Goal: Information Seeking & Learning: Check status

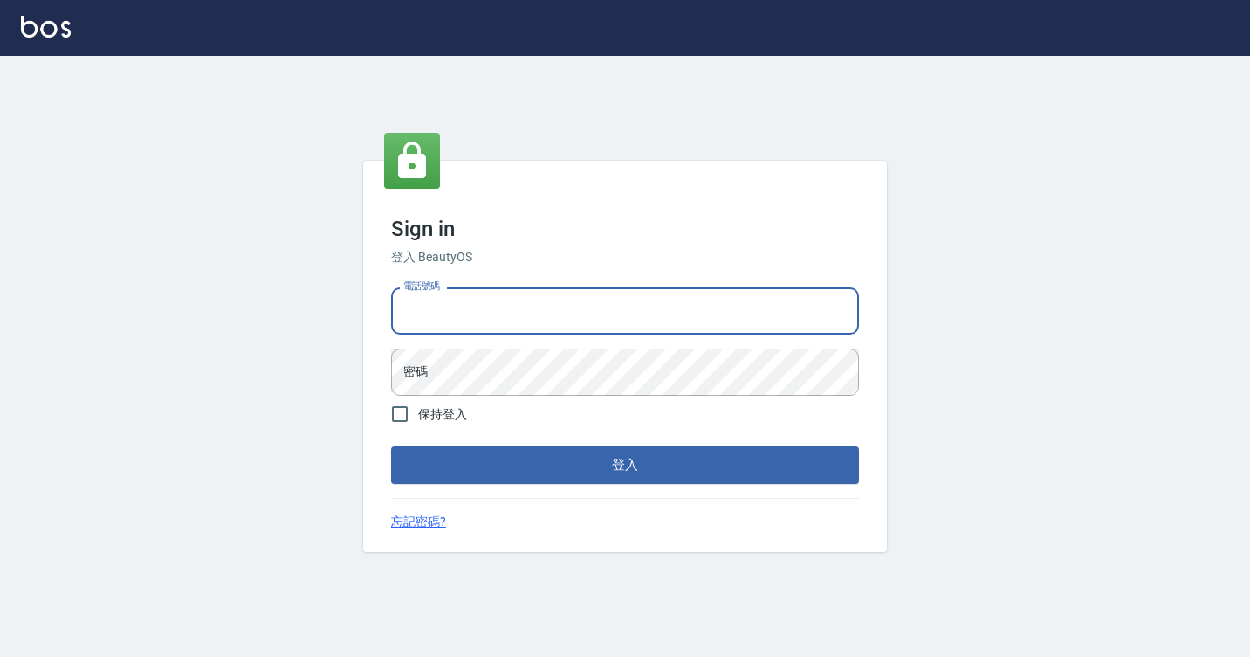
click at [437, 315] on input "電話號碼" at bounding box center [625, 310] width 468 height 47
type input "7812080"
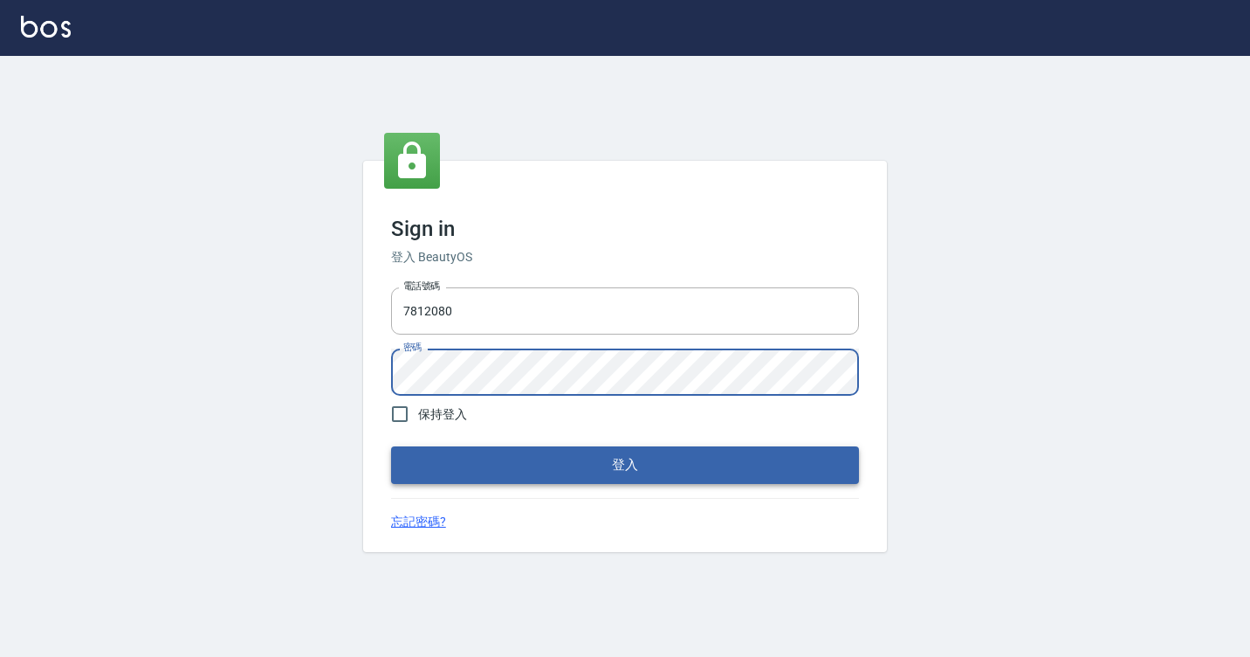
click at [391, 446] on button "登入" at bounding box center [625, 464] width 468 height 37
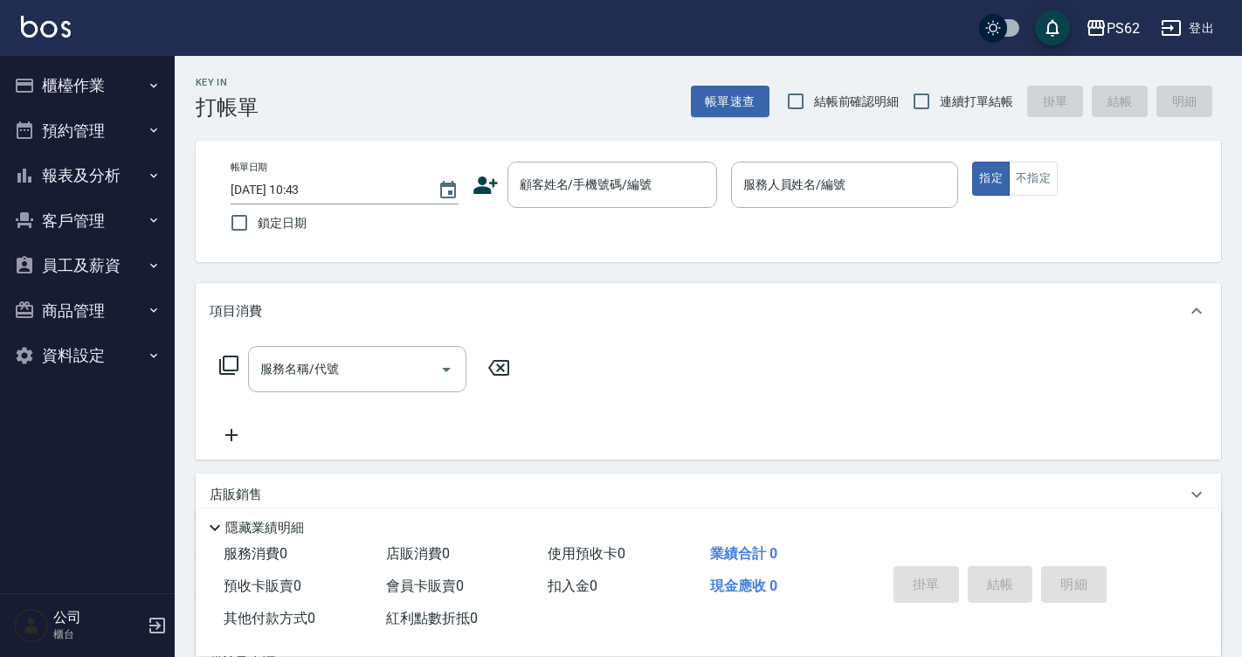
click at [125, 93] on button "櫃檯作業" at bounding box center [87, 85] width 161 height 45
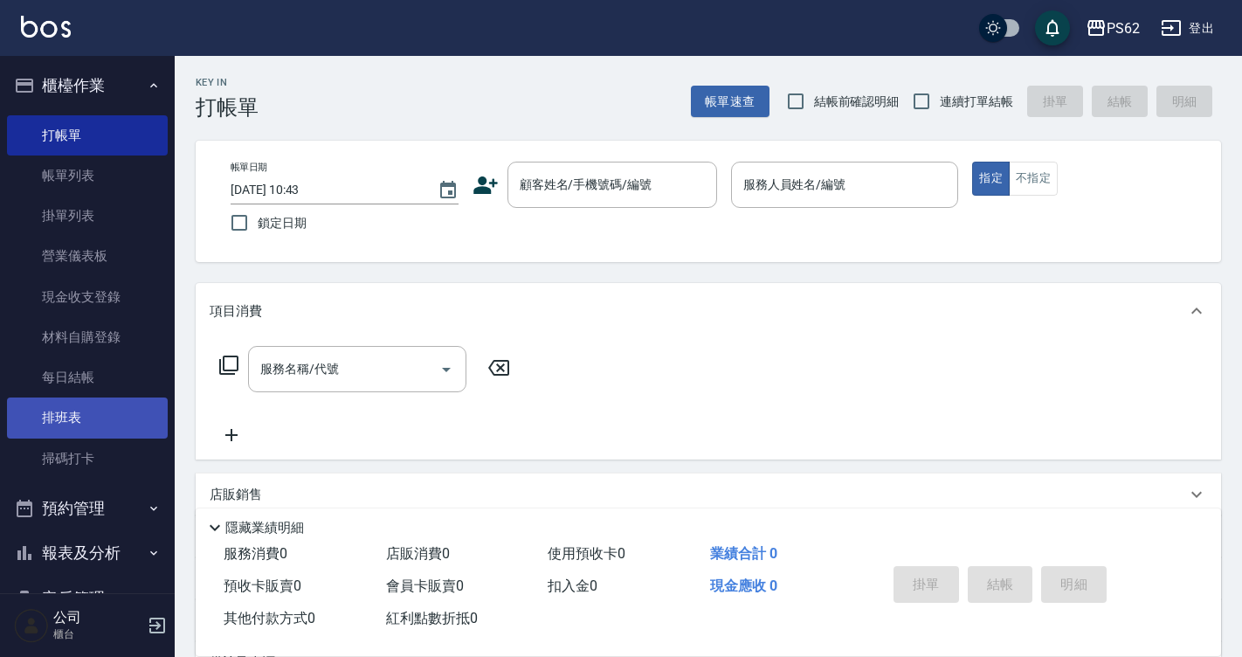
click at [89, 430] on link "排班表" at bounding box center [87, 417] width 161 height 40
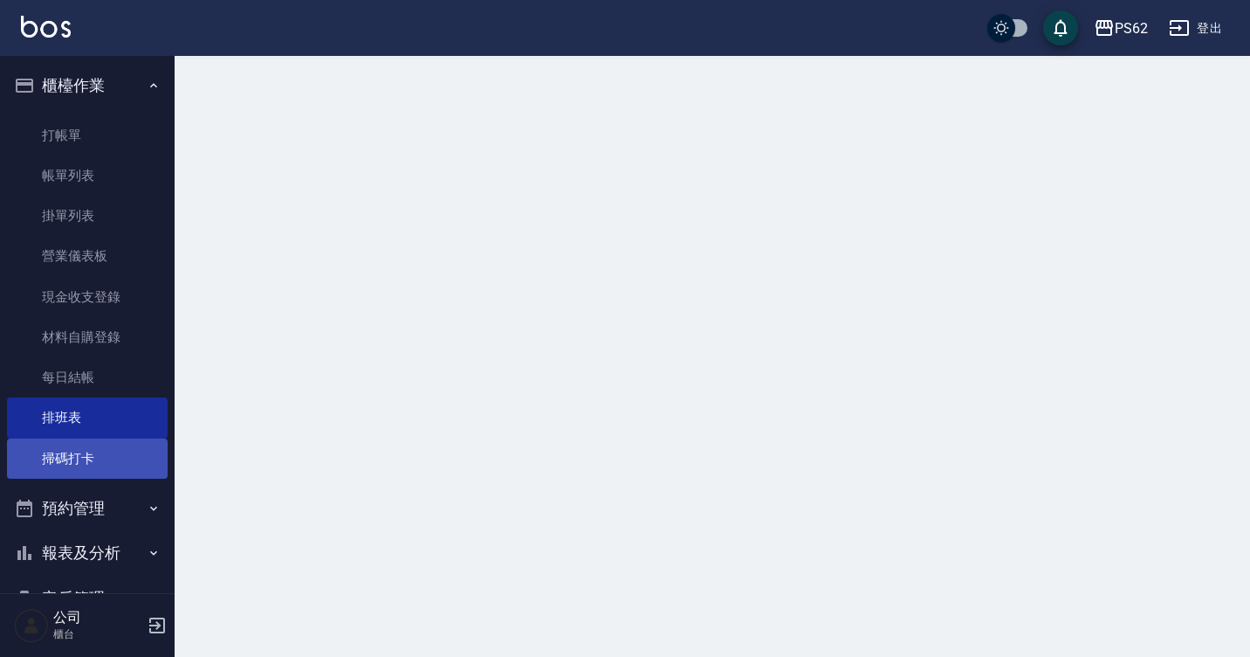
click at [89, 444] on link "掃碼打卡" at bounding box center [87, 458] width 161 height 40
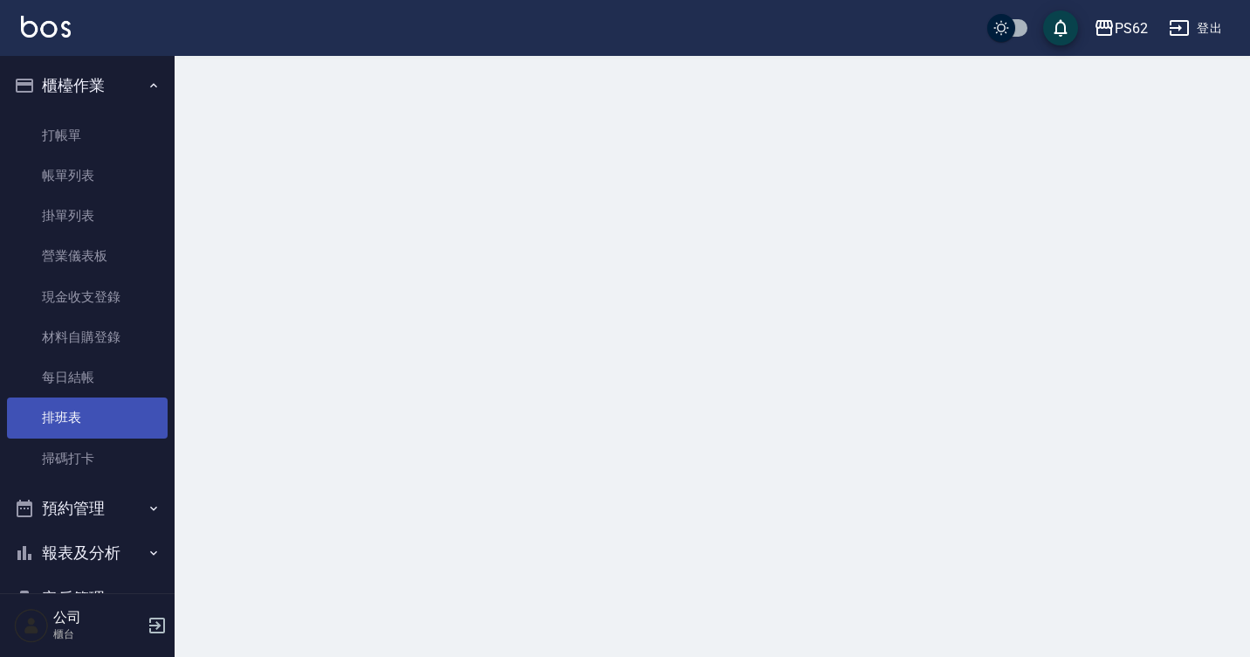
drag, startPoint x: 89, startPoint y: 444, endPoint x: 82, endPoint y: 431, distance: 14.1
click at [89, 444] on link "掃碼打卡" at bounding box center [87, 458] width 161 height 40
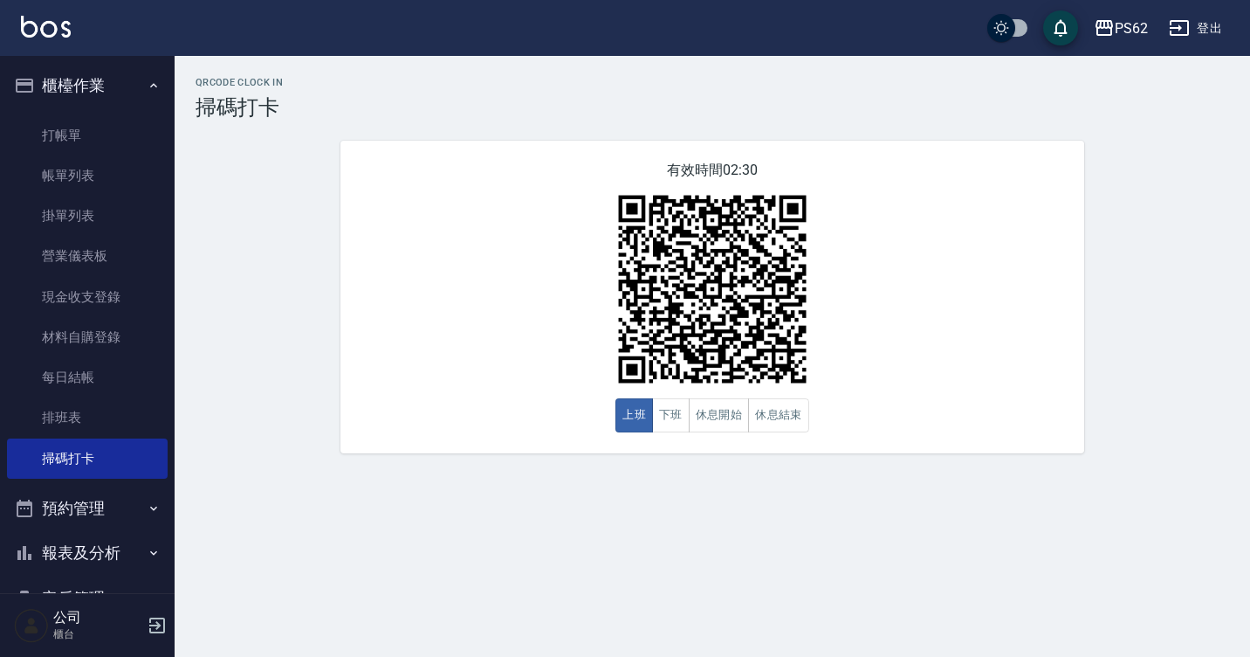
click at [1234, 331] on div "QRcode Clock In 掃碼打卡 有效時間 02:30 上班 下班 休息開始 休息結束" at bounding box center [713, 265] width 1076 height 376
click at [1198, 330] on div "QRcode Clock In 掃碼打卡 有效時間 02:30 上班 下班 休息開始 休息結束" at bounding box center [713, 265] width 1076 height 376
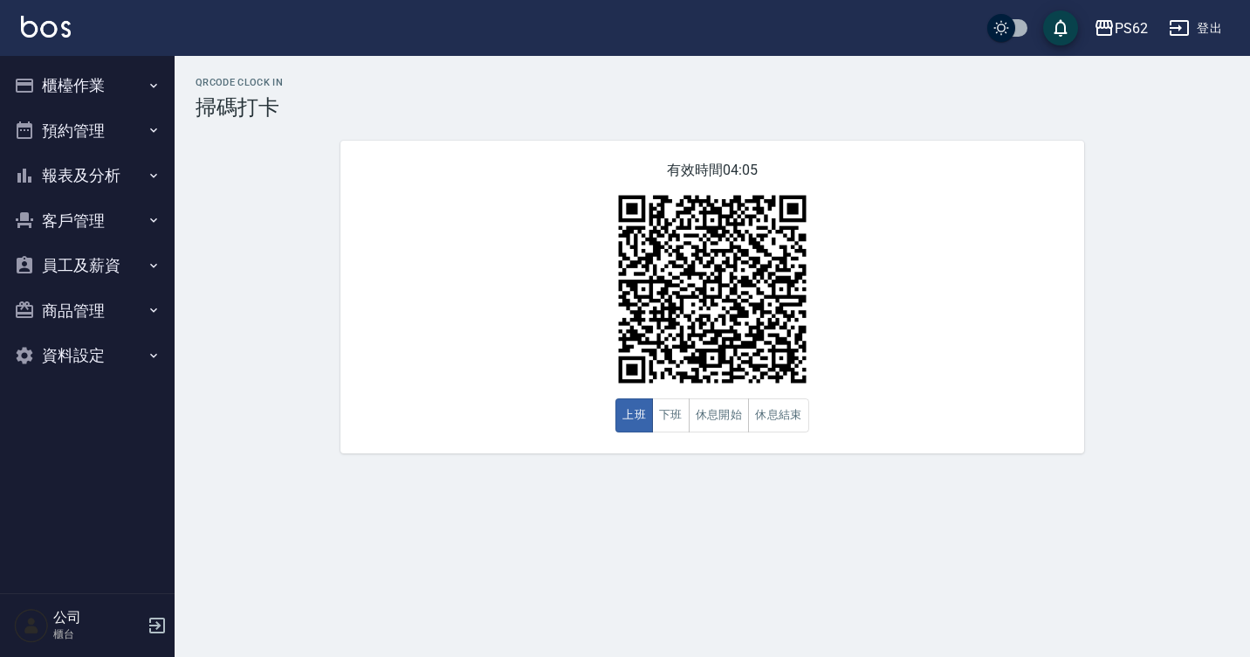
click at [163, 93] on button "櫃檯作業" at bounding box center [87, 85] width 161 height 45
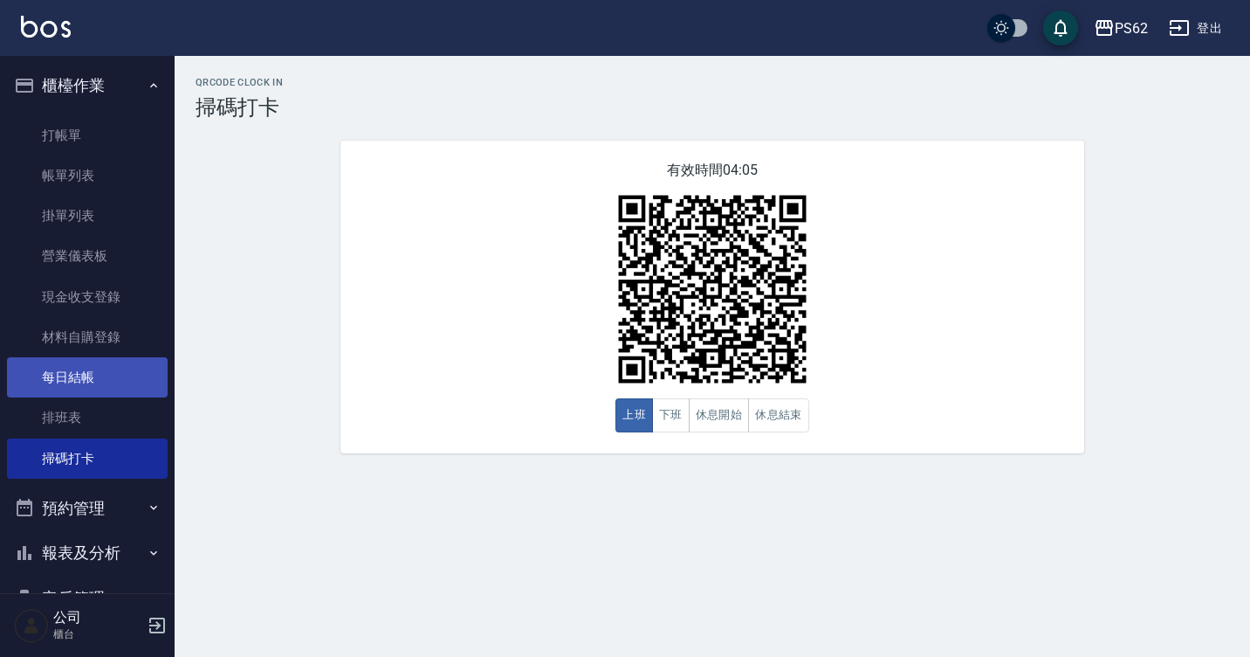
click at [107, 334] on link "材料自購登錄" at bounding box center [87, 337] width 161 height 40
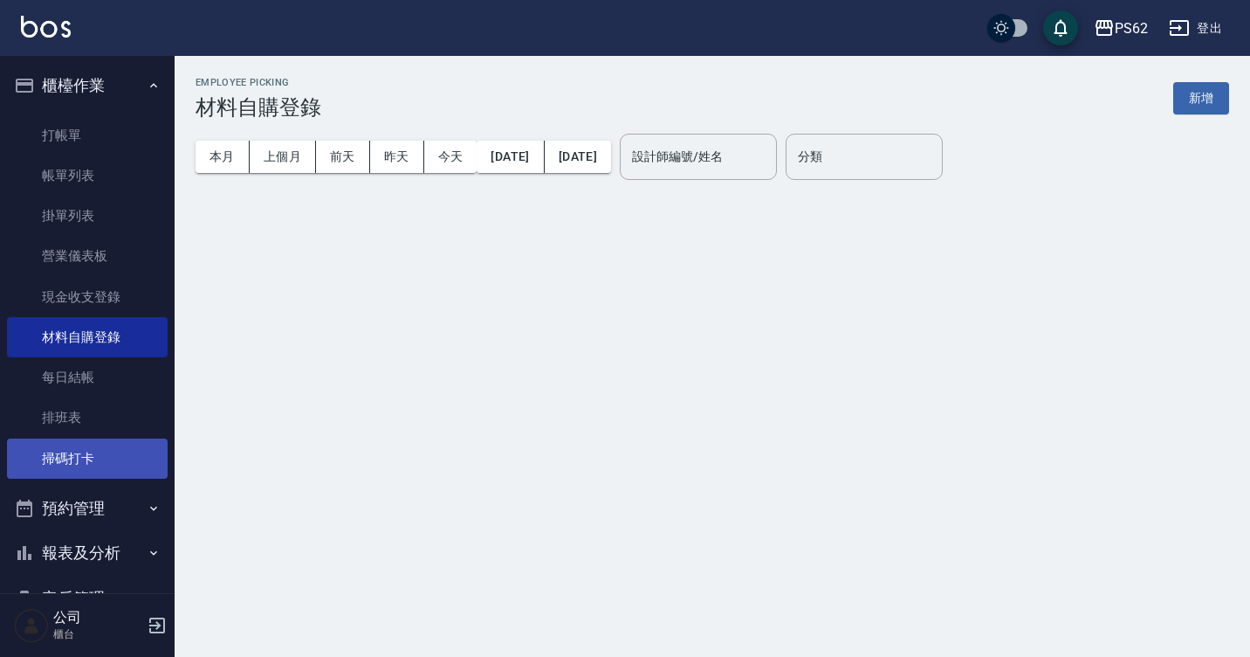
click at [109, 469] on link "掃碼打卡" at bounding box center [87, 458] width 161 height 40
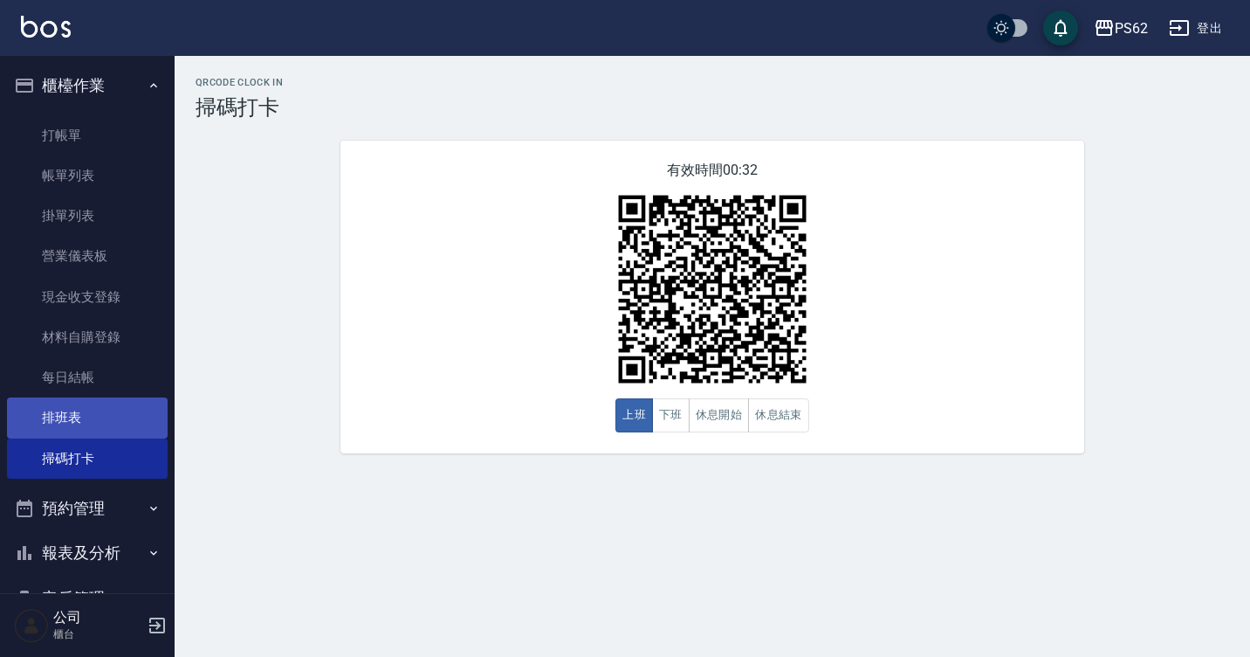
click at [89, 421] on link "排班表" at bounding box center [87, 417] width 161 height 40
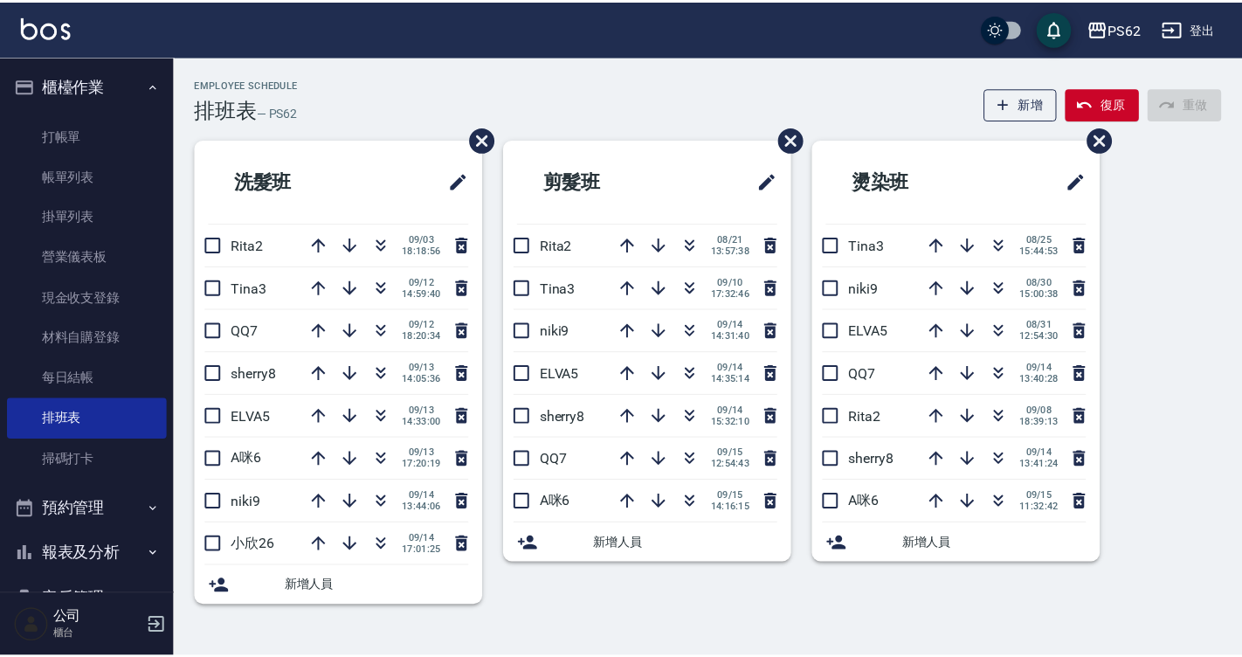
scroll to position [175, 0]
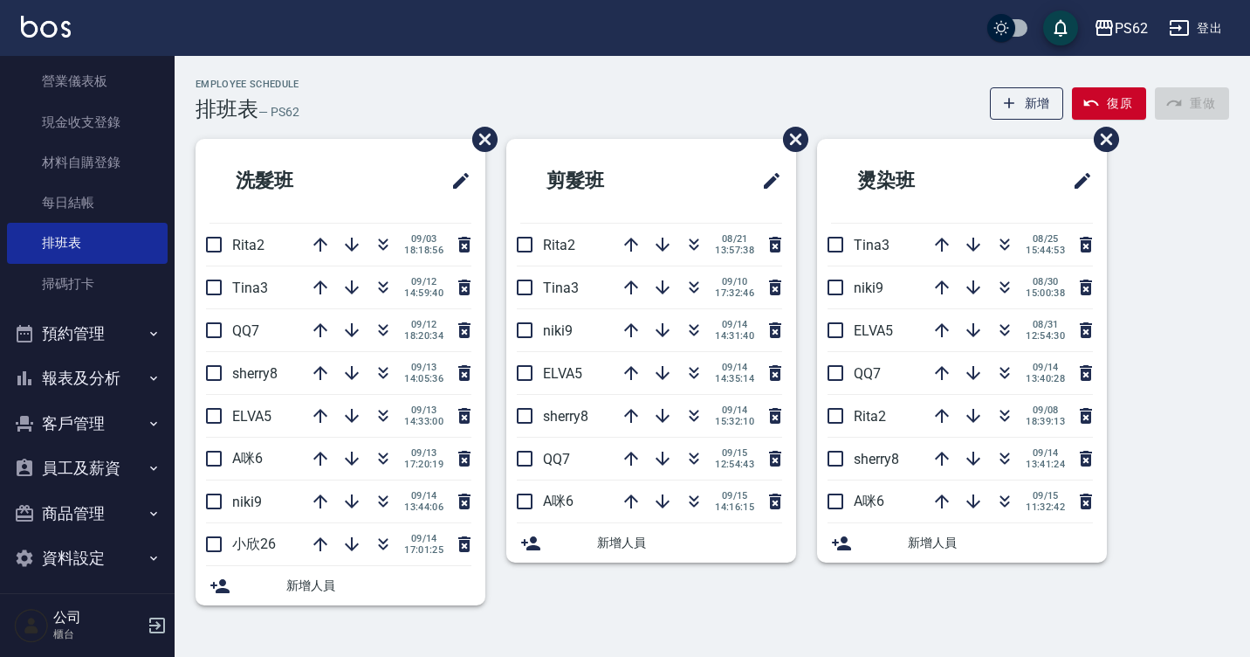
click at [121, 373] on button "報表及分析" at bounding box center [87, 377] width 161 height 45
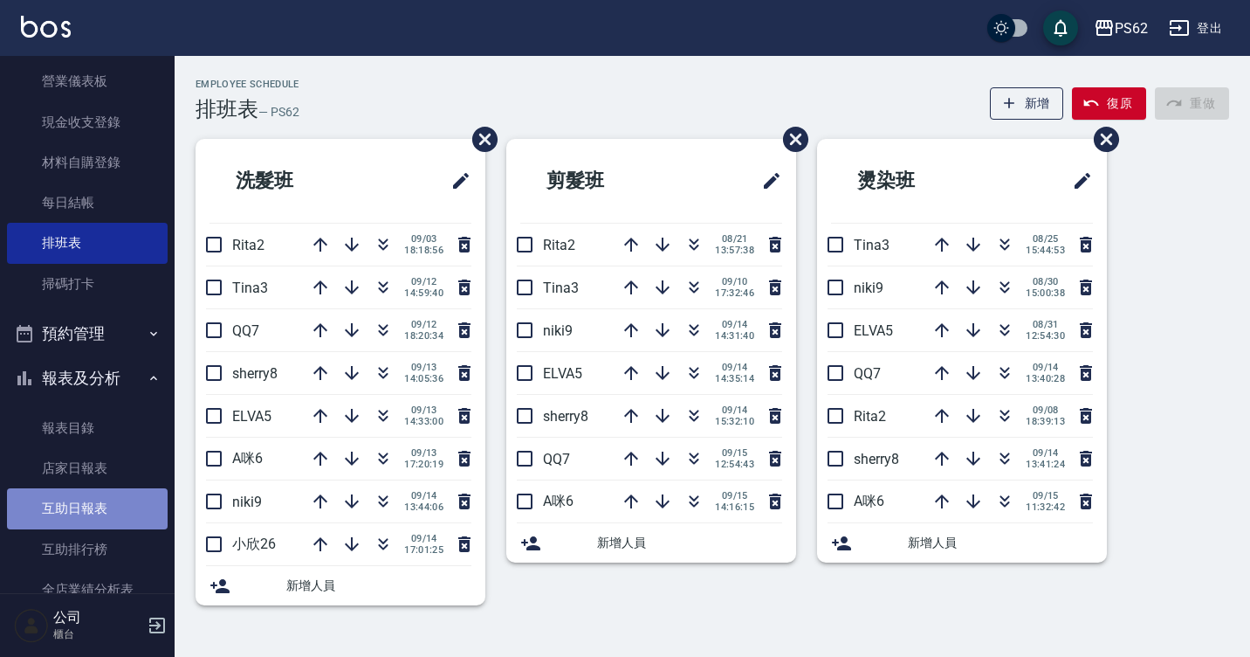
click at [102, 513] on link "互助日報表" at bounding box center [87, 508] width 161 height 40
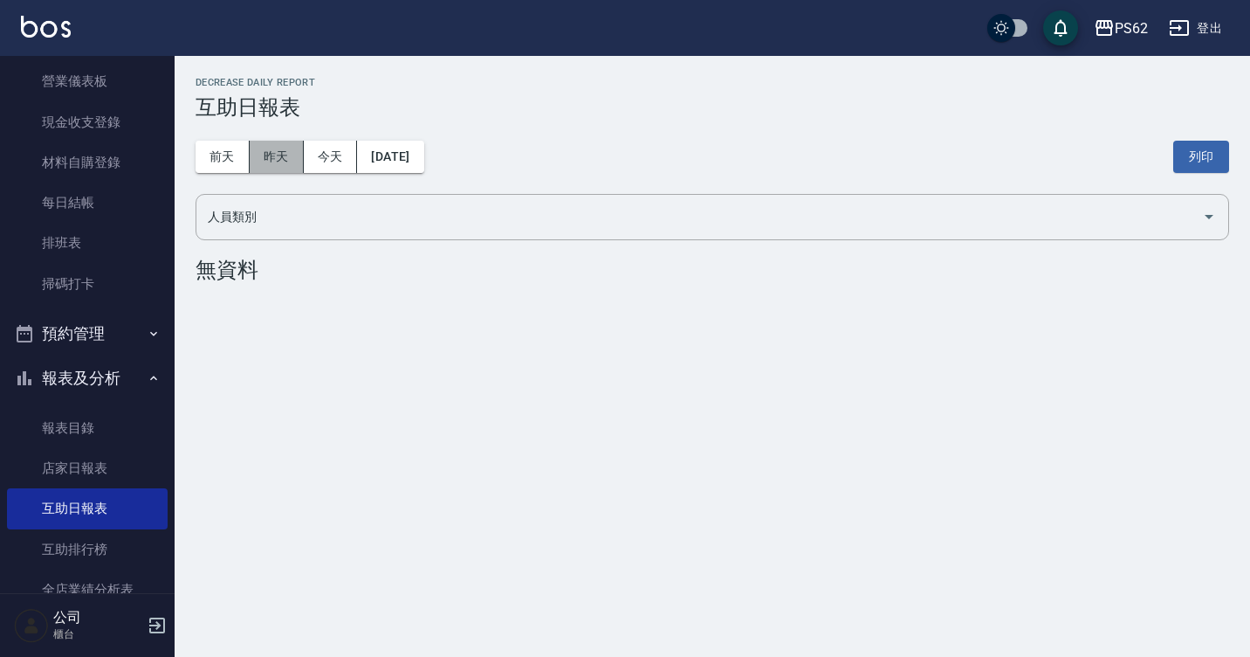
click at [271, 168] on button "昨天" at bounding box center [277, 157] width 54 height 32
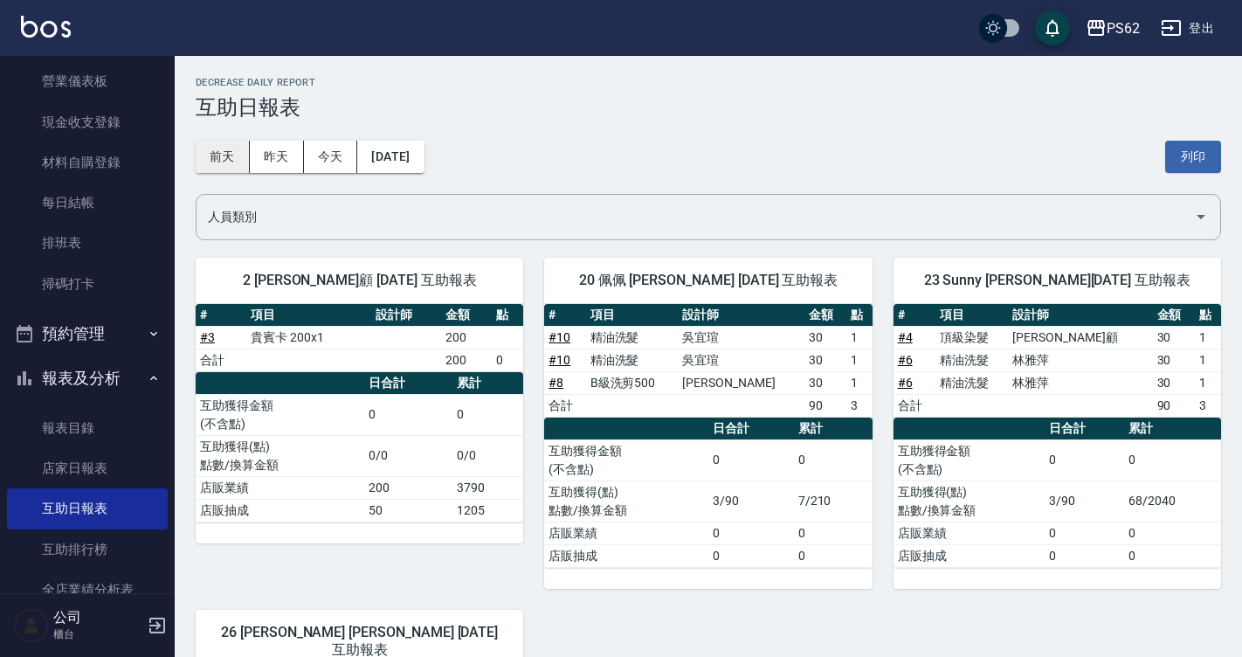
click at [234, 156] on button "前天" at bounding box center [223, 157] width 54 height 32
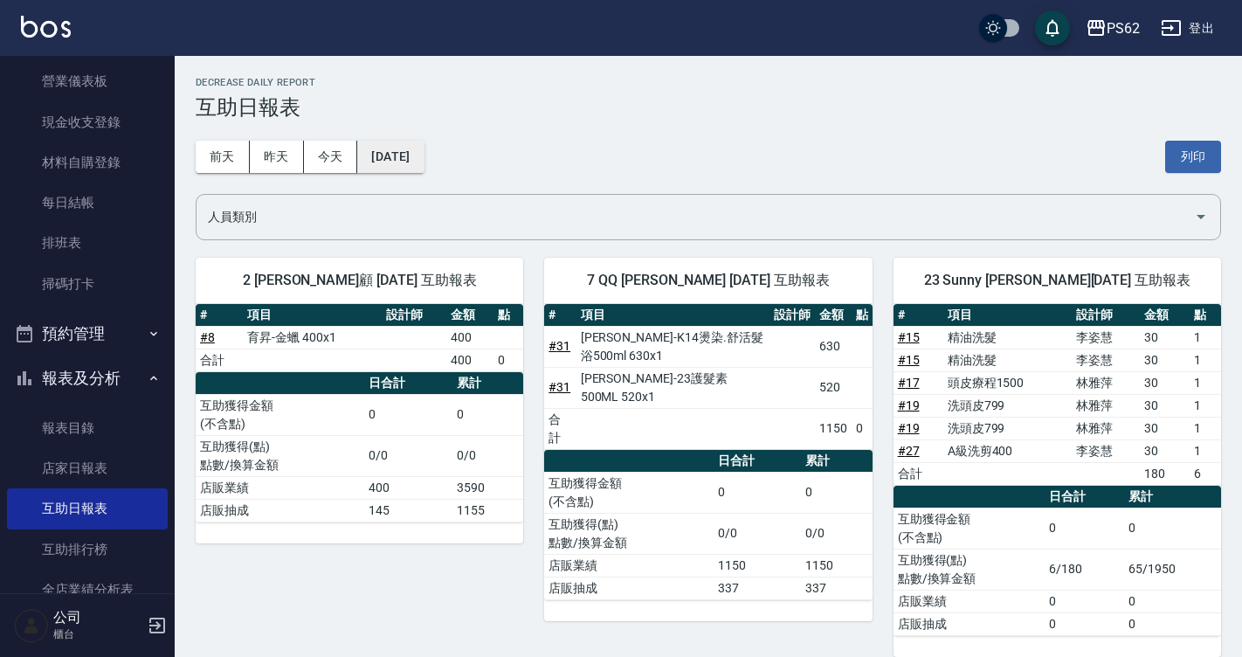
click at [397, 164] on button "[DATE]" at bounding box center [390, 157] width 66 height 32
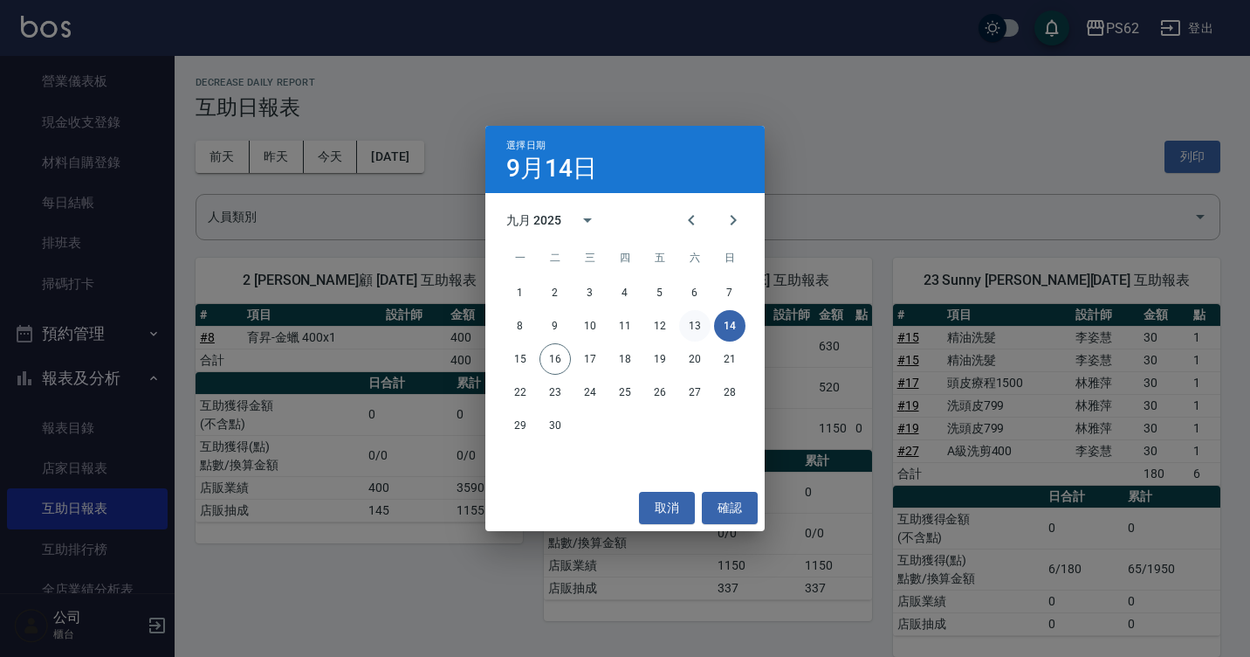
click at [693, 329] on button "13" at bounding box center [694, 325] width 31 height 31
